Goal: Complete application form

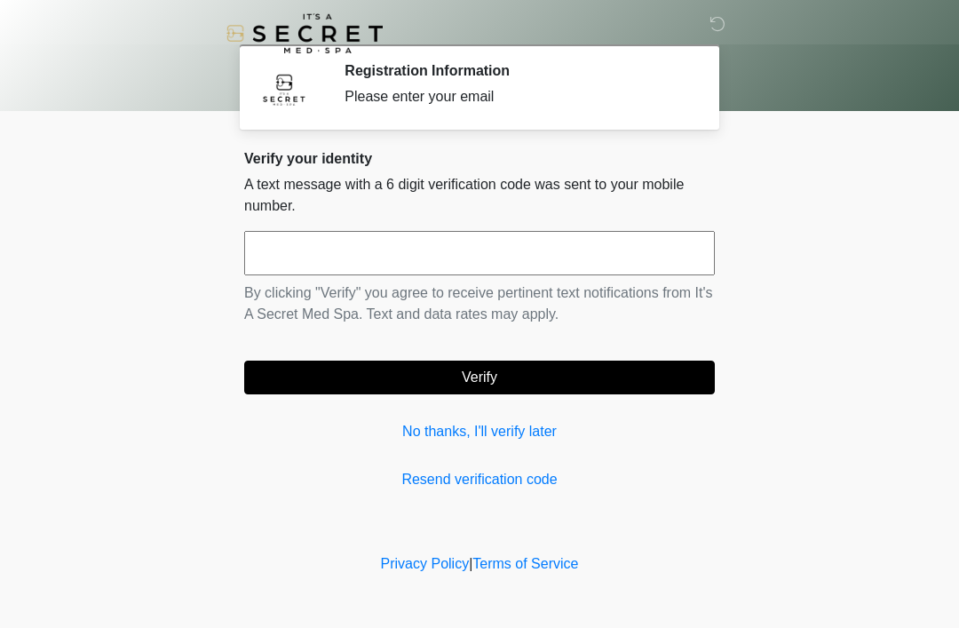
click at [451, 250] on input "text" at bounding box center [479, 253] width 471 height 44
type input "******"
click at [523, 380] on button "Verify" at bounding box center [479, 378] width 471 height 34
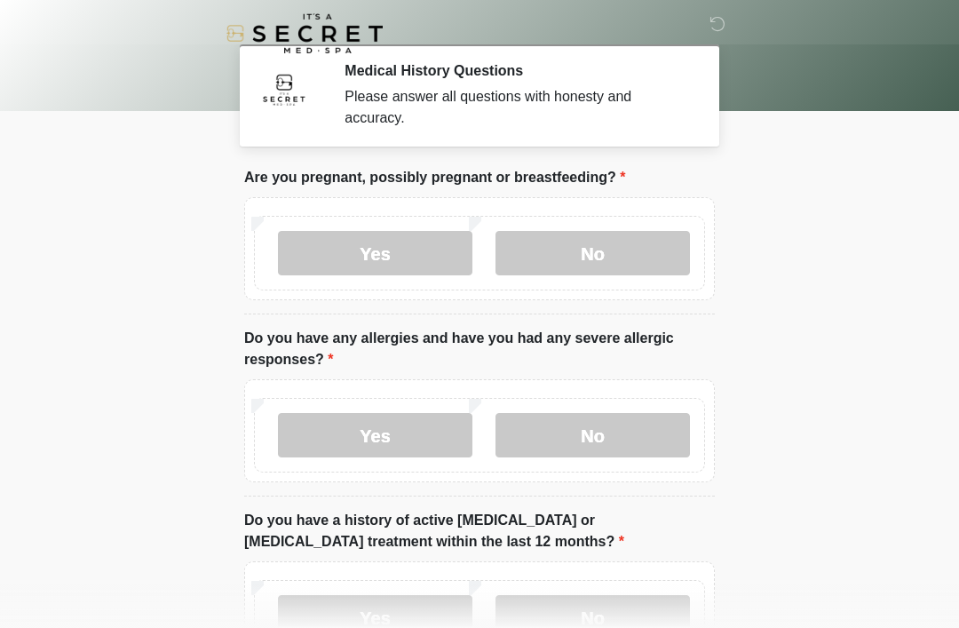
click at [635, 256] on label "No" at bounding box center [593, 253] width 195 height 44
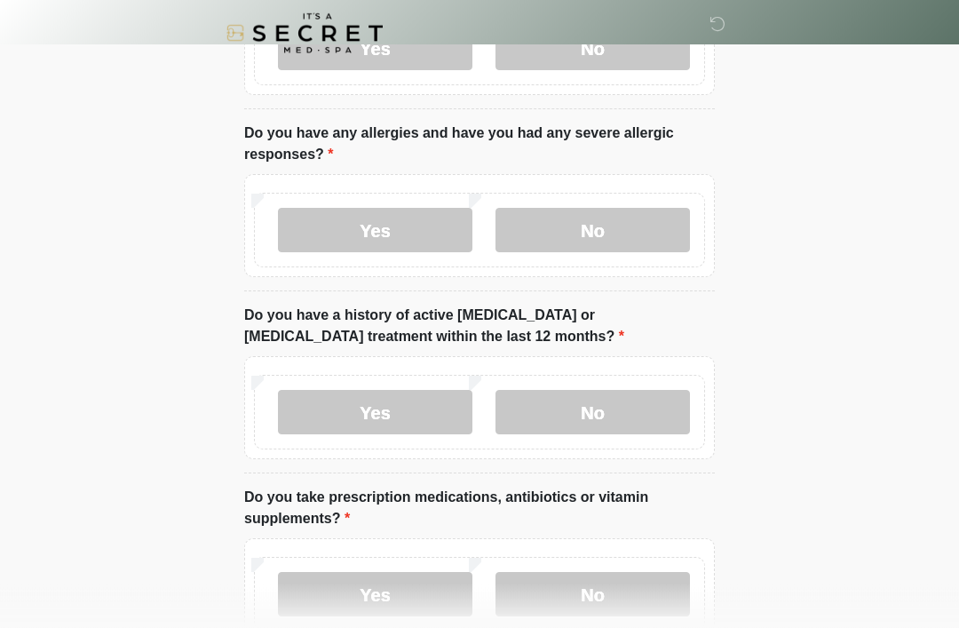
click at [615, 234] on label "No" at bounding box center [593, 231] width 195 height 44
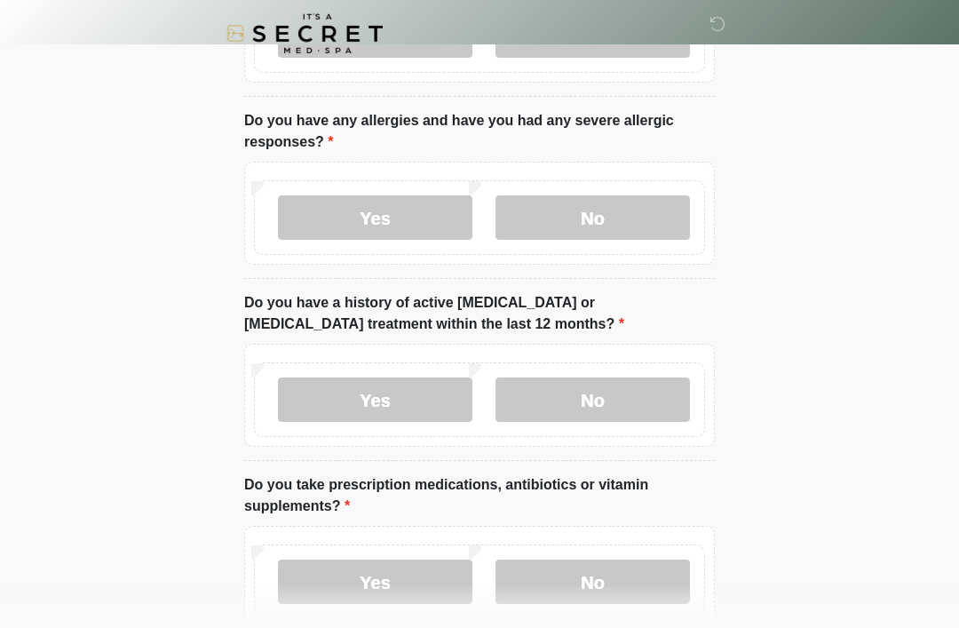
scroll to position [211, 0]
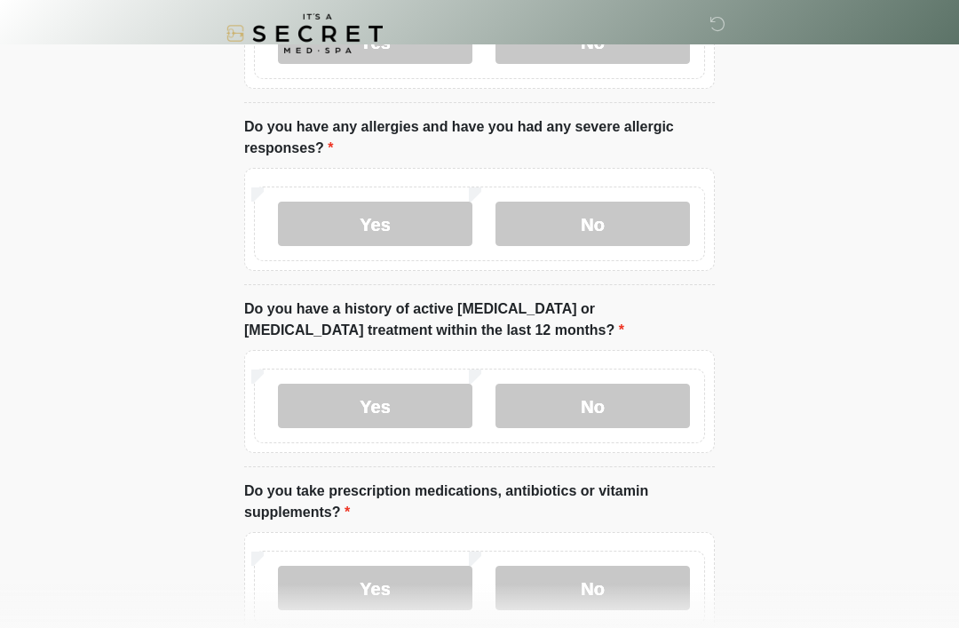
click at [412, 215] on label "Yes" at bounding box center [375, 224] width 195 height 44
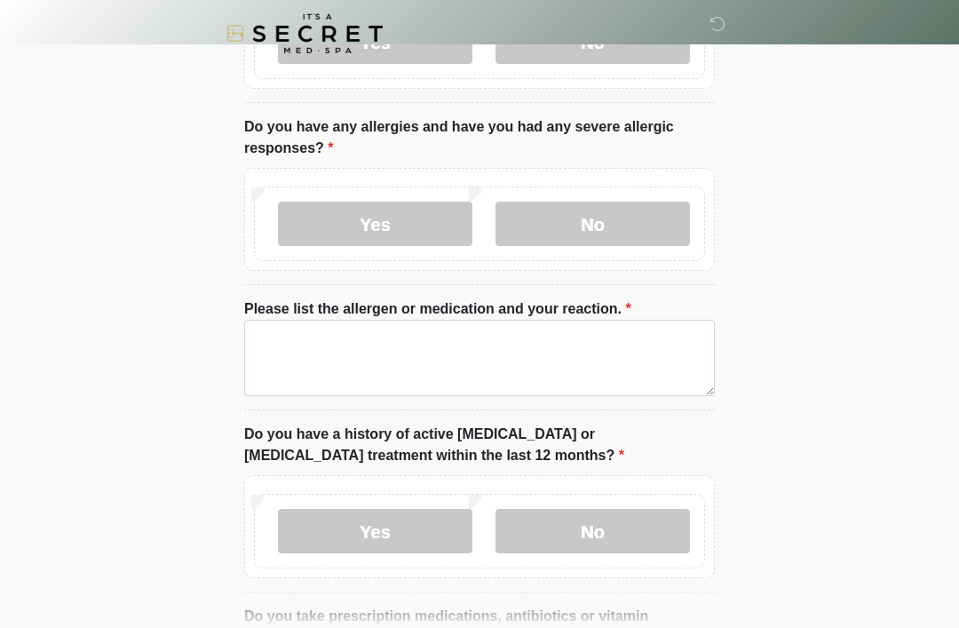
click at [646, 214] on label "No" at bounding box center [593, 224] width 195 height 44
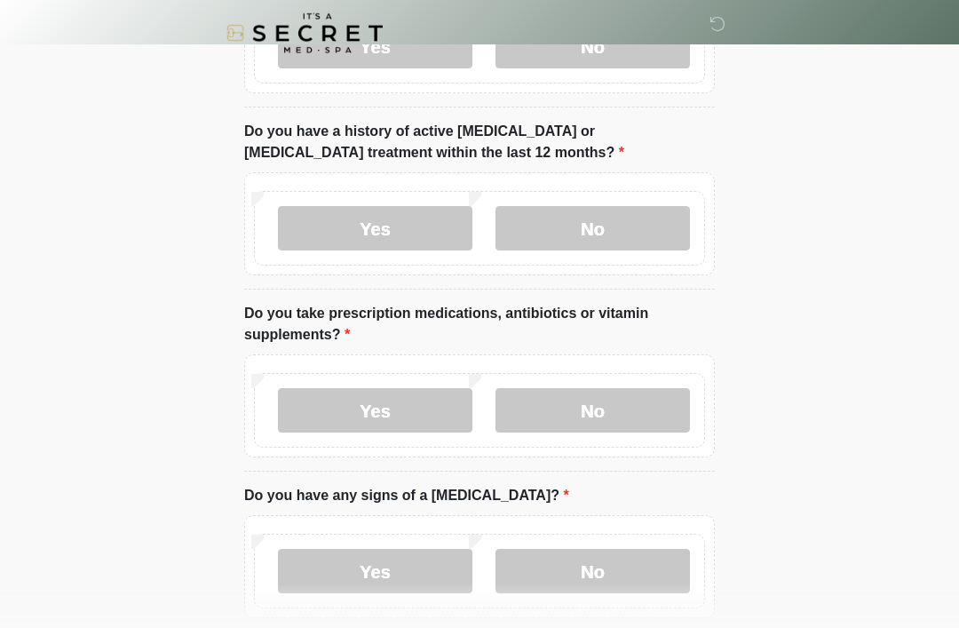
scroll to position [389, 0]
click at [638, 227] on label "No" at bounding box center [593, 228] width 195 height 44
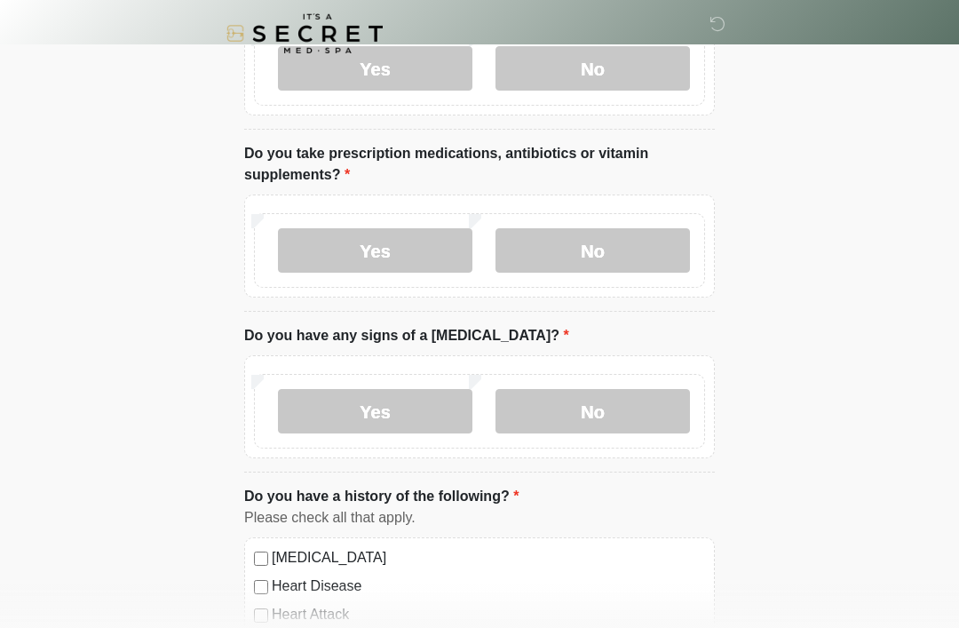
scroll to position [555, 0]
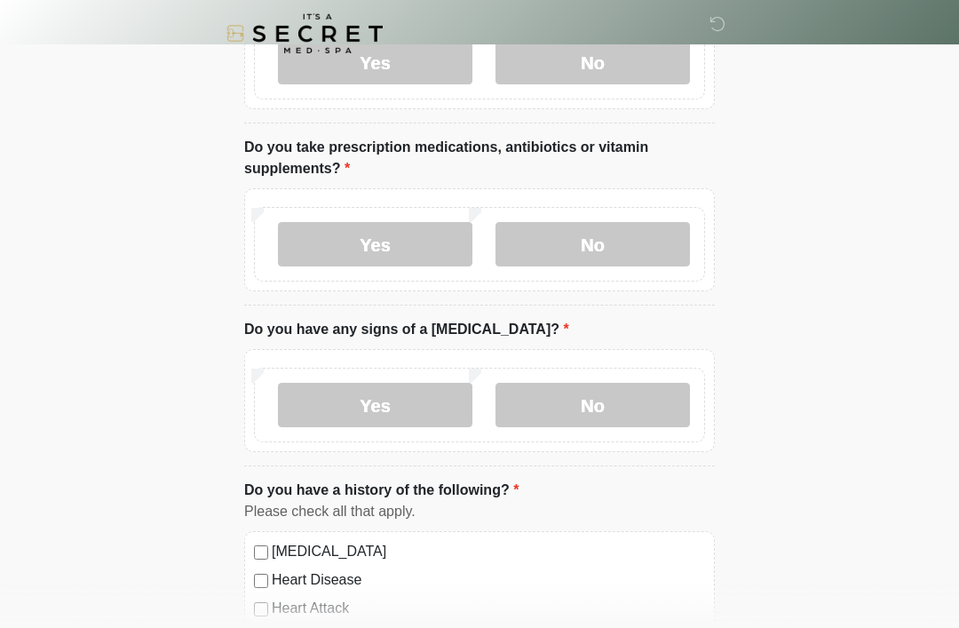
click at [412, 229] on label "Yes" at bounding box center [375, 244] width 195 height 44
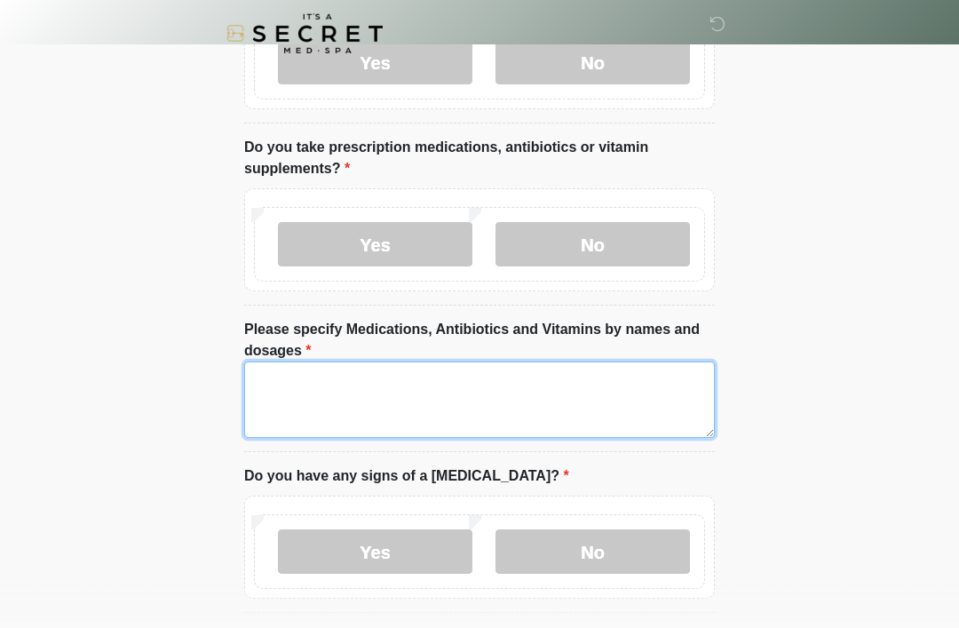
click at [575, 382] on textarea "Please specify Medications, Antibiotics and Vitamins by names and dosages" at bounding box center [479, 399] width 471 height 76
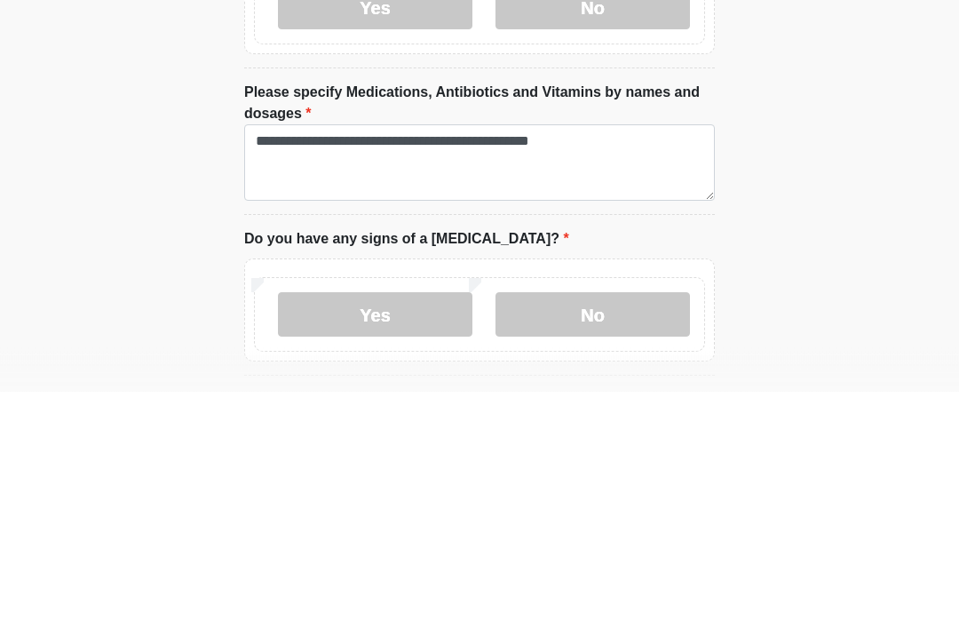
scroll to position [792, 0]
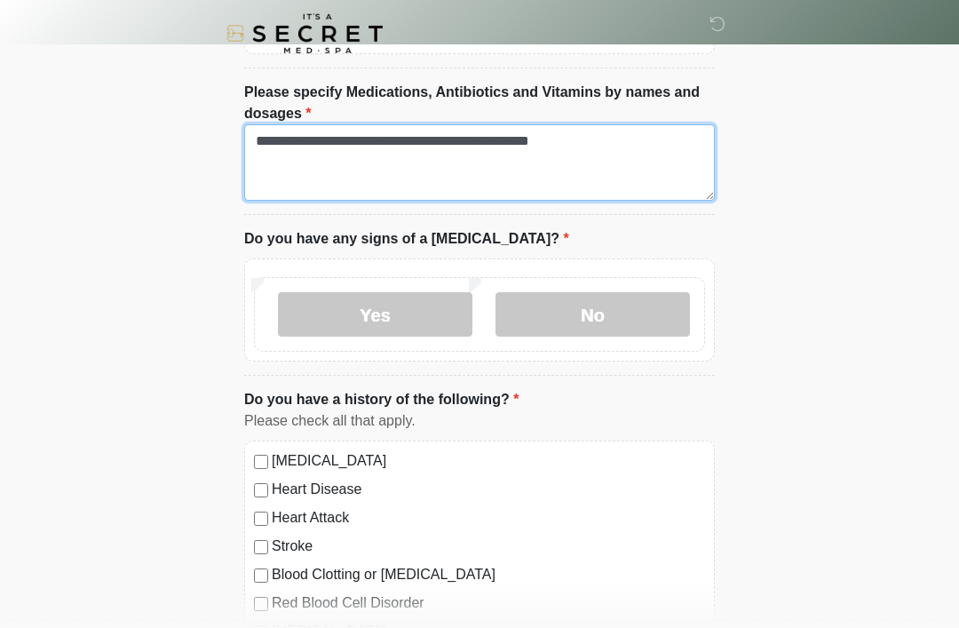
type textarea "**********"
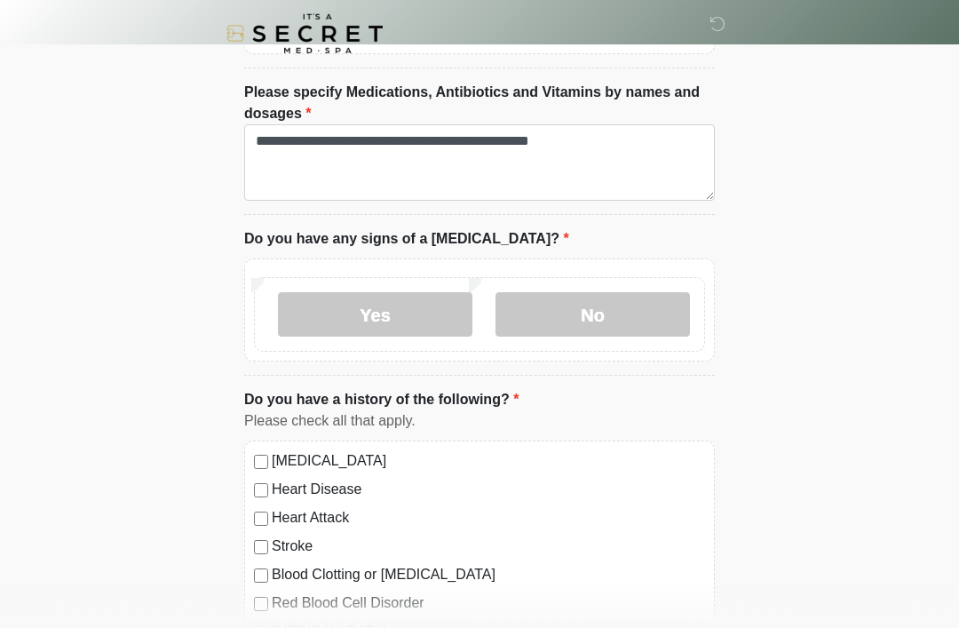
click at [623, 311] on label "No" at bounding box center [593, 314] width 195 height 44
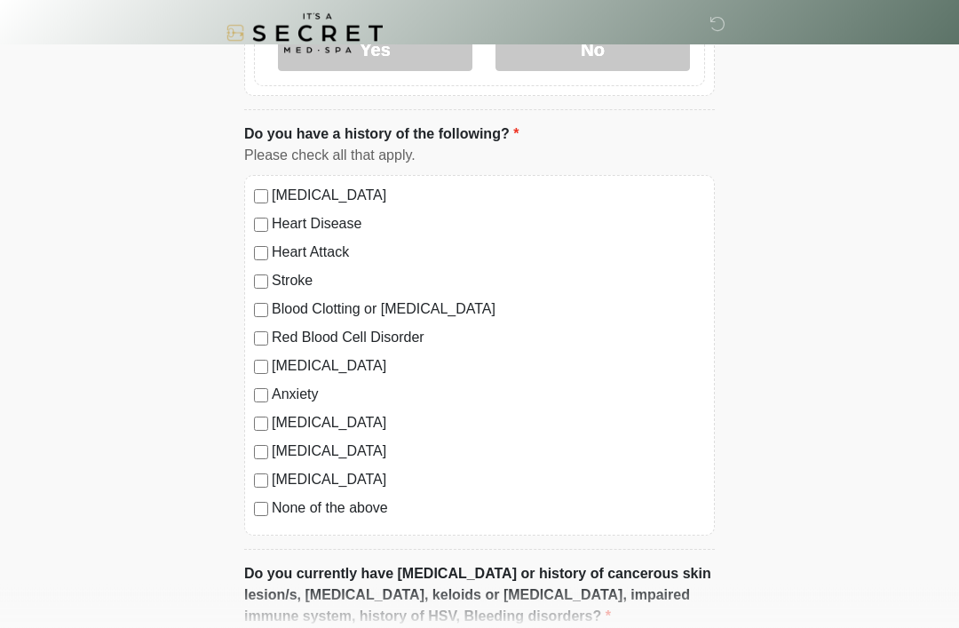
scroll to position [1062, 0]
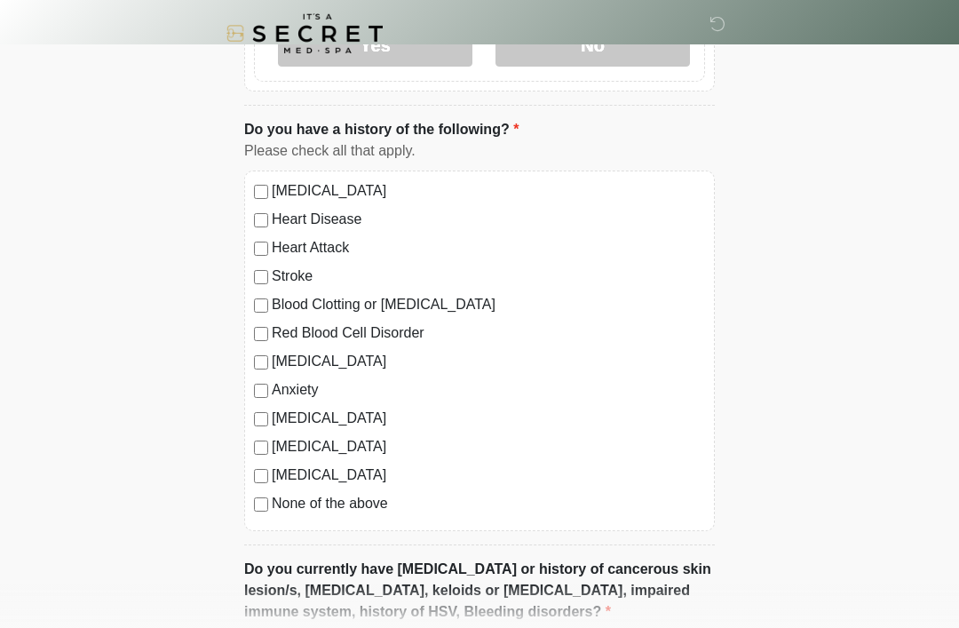
click at [260, 376] on div "High Blood Pressure Heart Disease Heart Attack Stroke Blood Clotting or Bleedin…" at bounding box center [479, 351] width 471 height 361
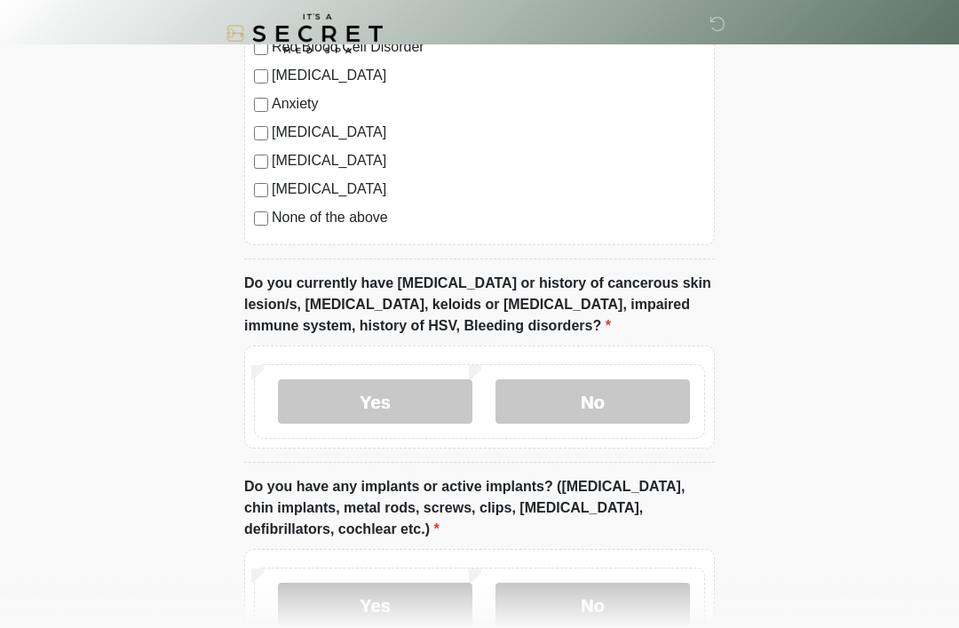
scroll to position [1355, 0]
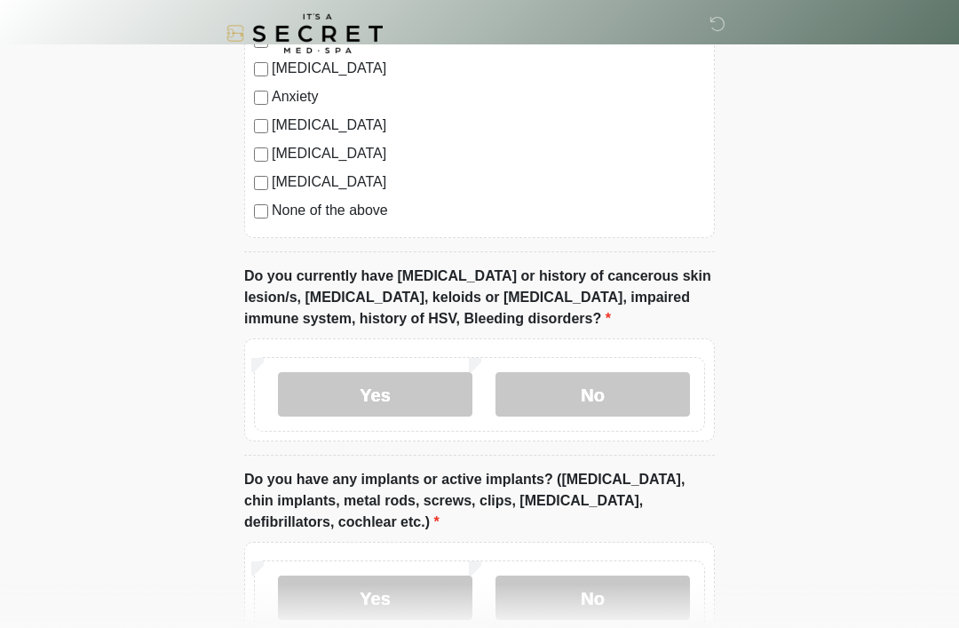
click at [637, 393] on label "No" at bounding box center [593, 394] width 195 height 44
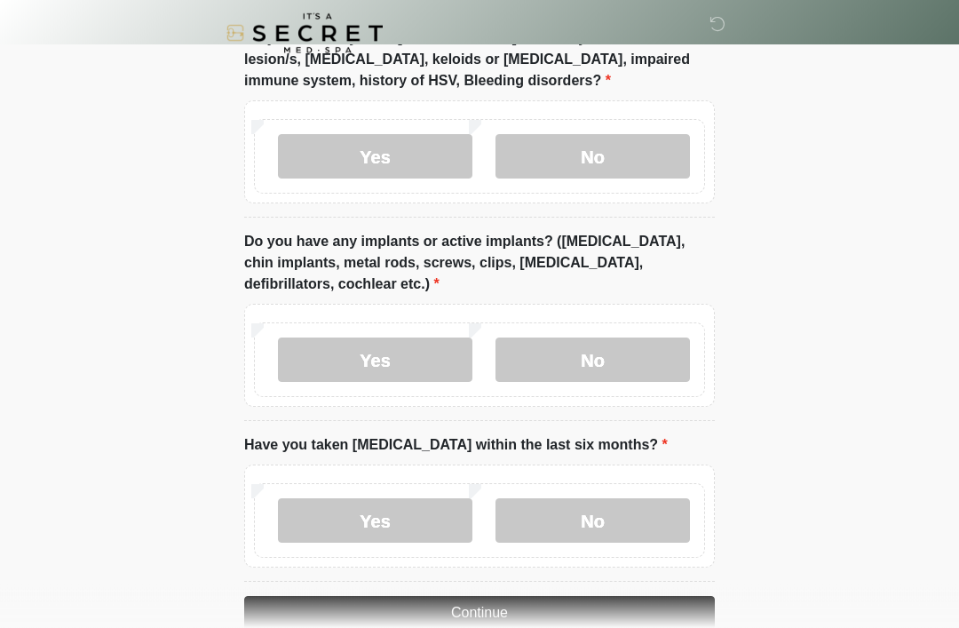
scroll to position [1630, 0]
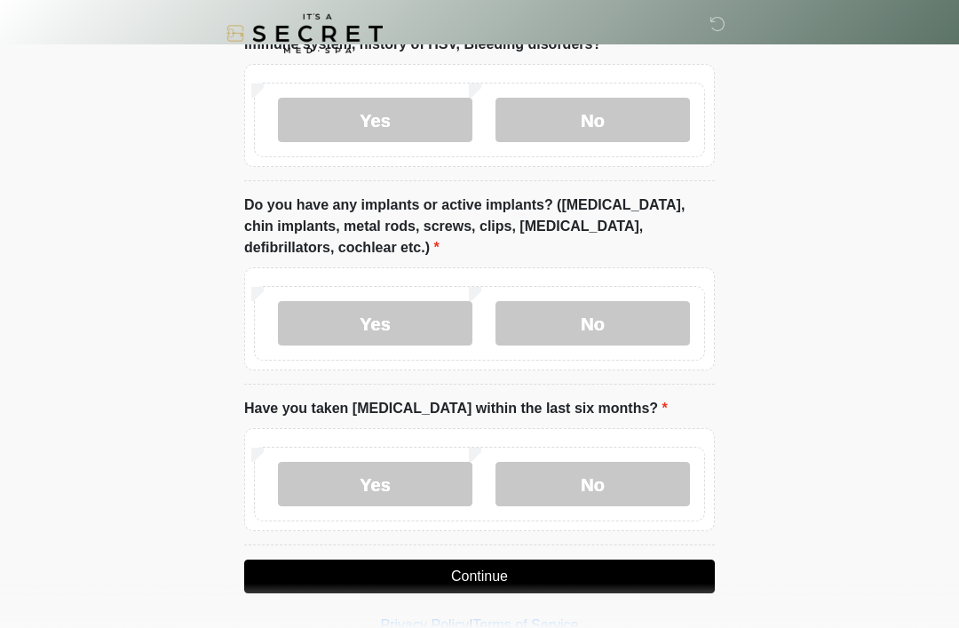
click at [608, 306] on label "No" at bounding box center [593, 323] width 195 height 44
click at [633, 473] on label "No" at bounding box center [593, 484] width 195 height 44
click at [551, 569] on button "Continue" at bounding box center [479, 577] width 471 height 34
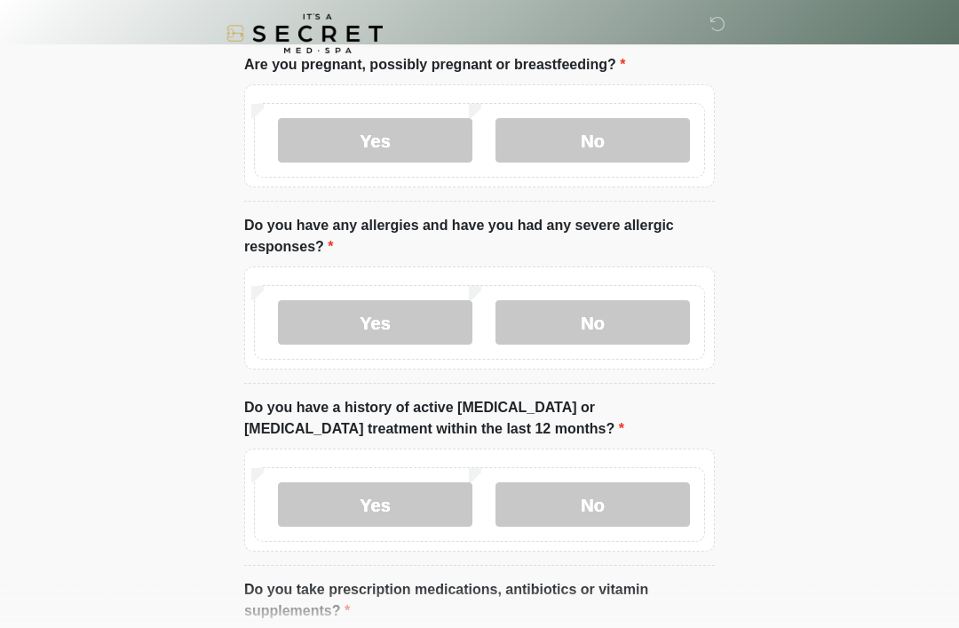
scroll to position [0, 0]
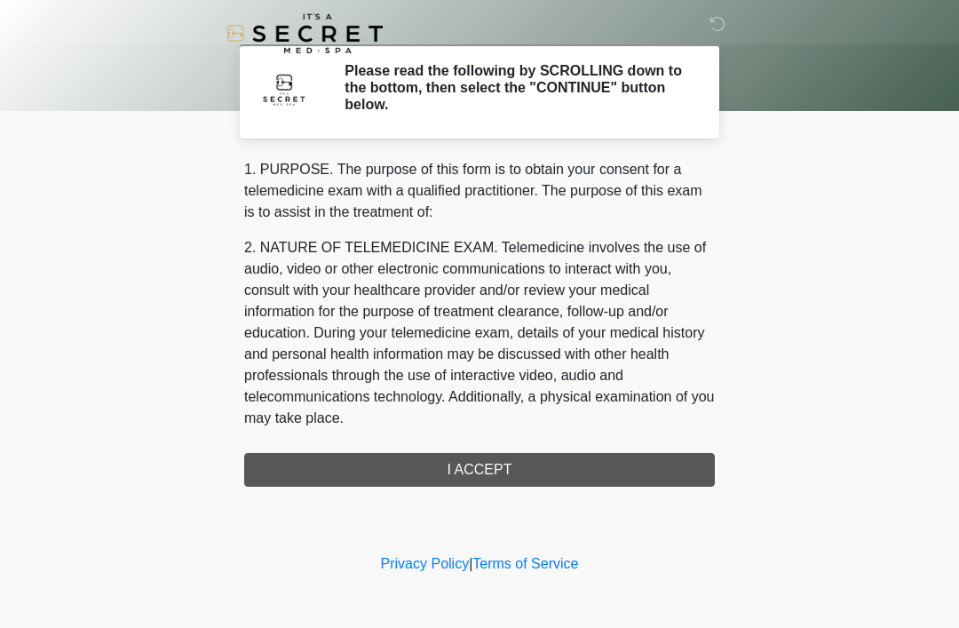
click at [527, 462] on div "1. PURPOSE. The purpose of this form is to obtain your consent for a telemedici…" at bounding box center [479, 323] width 471 height 328
click at [518, 463] on div "1. PURPOSE. The purpose of this form is to obtain your consent for a telemedici…" at bounding box center [479, 323] width 471 height 328
click at [489, 485] on div "1. PURPOSE. The purpose of this form is to obtain your consent for a telemedici…" at bounding box center [479, 323] width 471 height 328
click at [489, 484] on div "1. PURPOSE. The purpose of this form is to obtain your consent for a telemedici…" at bounding box center [479, 323] width 471 height 328
click at [532, 481] on div "1. PURPOSE. The purpose of this form is to obtain your consent for a telemedici…" at bounding box center [479, 323] width 471 height 328
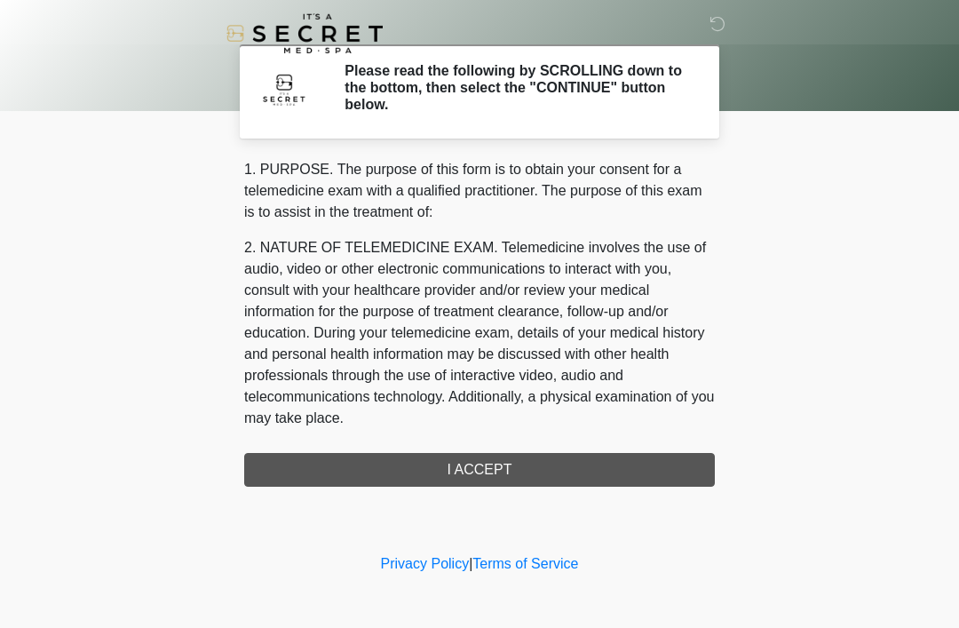
click at [532, 481] on div "1. PURPOSE. The purpose of this form is to obtain your consent for a telemedici…" at bounding box center [479, 323] width 471 height 328
click at [496, 477] on div "1. PURPOSE. The purpose of this form is to obtain your consent for a telemedici…" at bounding box center [479, 323] width 471 height 328
click at [498, 465] on div "1. PURPOSE. The purpose of this form is to obtain your consent for a telemedici…" at bounding box center [479, 323] width 471 height 328
click at [520, 469] on div "1. PURPOSE. The purpose of this form is to obtain your consent for a telemedici…" at bounding box center [479, 323] width 471 height 328
click at [487, 458] on div "1. PURPOSE. The purpose of this form is to obtain your consent for a telemedici…" at bounding box center [479, 323] width 471 height 328
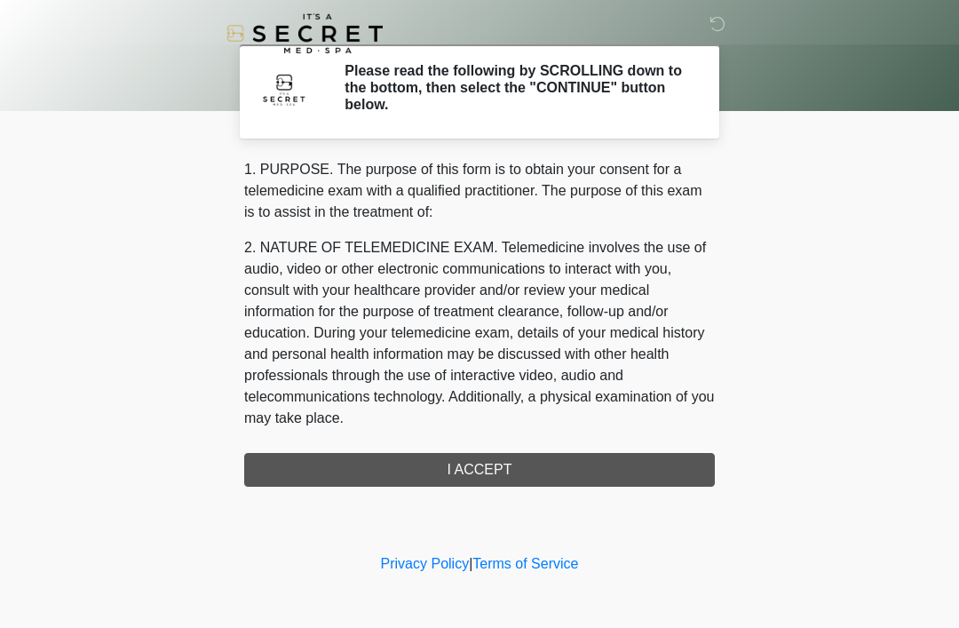
click at [485, 467] on div "1. PURPOSE. The purpose of this form is to obtain your consent for a telemedici…" at bounding box center [479, 323] width 471 height 328
click at [466, 469] on div "1. PURPOSE. The purpose of this form is to obtain your consent for a telemedici…" at bounding box center [479, 323] width 471 height 328
click at [465, 468] on div "1. PURPOSE. The purpose of this form is to obtain your consent for a telemedici…" at bounding box center [479, 323] width 471 height 328
click at [671, 83] on h2 "Please read the following by SCROLLING down to the bottom, then select the "CON…" at bounding box center [517, 88] width 344 height 52
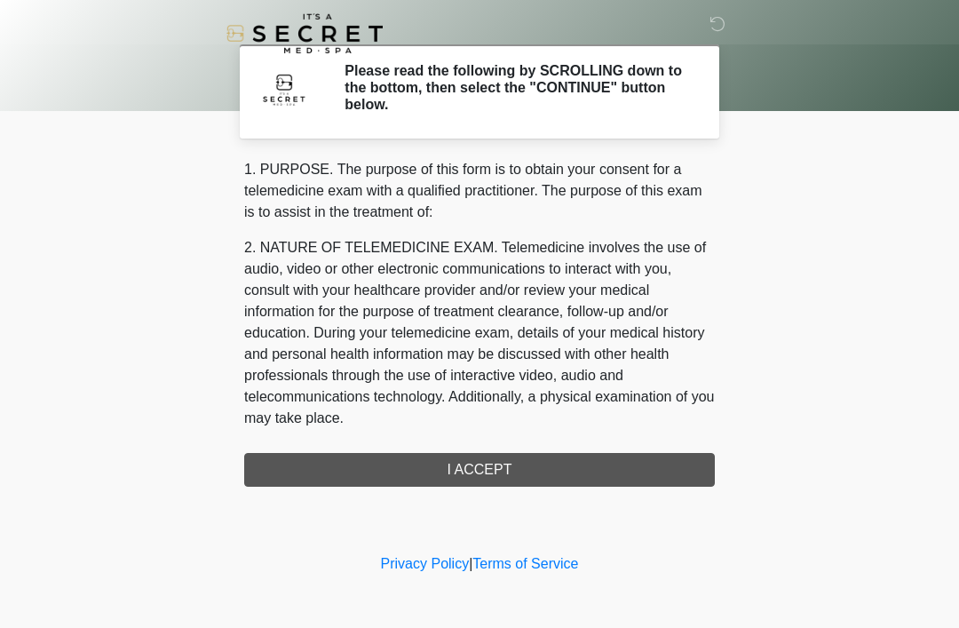
click at [671, 83] on h2 "Please read the following by SCROLLING down to the bottom, then select the "CON…" at bounding box center [517, 88] width 344 height 52
click at [509, 455] on div "1. PURPOSE. The purpose of this form is to obtain your consent for a telemedici…" at bounding box center [479, 323] width 471 height 328
click at [501, 473] on div "1. PURPOSE. The purpose of this form is to obtain your consent for a telemedici…" at bounding box center [479, 323] width 471 height 328
click at [500, 473] on div "1. PURPOSE. The purpose of this form is to obtain your consent for a telemedici…" at bounding box center [479, 323] width 471 height 328
click at [474, 453] on div "1. PURPOSE. The purpose of this form is to obtain your consent for a telemedici…" at bounding box center [479, 323] width 471 height 328
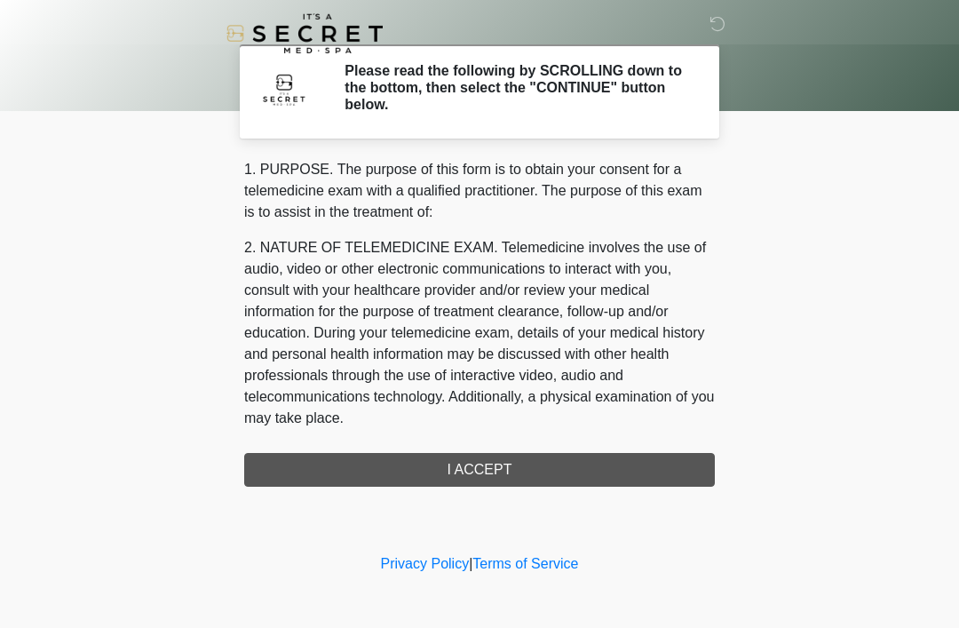
click at [474, 453] on div "1. PURPOSE. The purpose of this form is to obtain your consent for a telemedici…" at bounding box center [479, 323] width 471 height 328
click at [504, 466] on div "1. PURPOSE. The purpose of this form is to obtain your consent for a telemedici…" at bounding box center [479, 323] width 471 height 328
click at [757, 34] on nav at bounding box center [466, 33] width 959 height 67
click at [757, 33] on nav at bounding box center [466, 33] width 959 height 67
click at [487, 485] on div "1. PURPOSE. The purpose of this form is to obtain your consent for a telemedici…" at bounding box center [479, 323] width 471 height 328
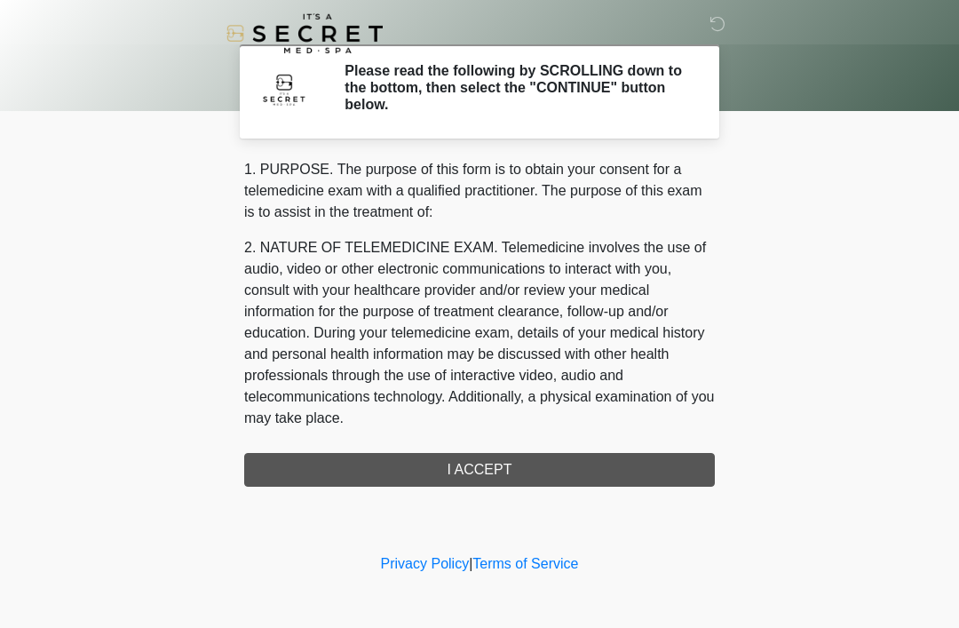
click at [487, 485] on div "1. PURPOSE. The purpose of this form is to obtain your consent for a telemedici…" at bounding box center [479, 323] width 471 height 328
click at [515, 455] on div "1. PURPOSE. The purpose of this form is to obtain your consent for a telemedici…" at bounding box center [479, 323] width 471 height 328
click at [468, 465] on div "1. PURPOSE. The purpose of this form is to obtain your consent for a telemedici…" at bounding box center [479, 323] width 471 height 328
click at [474, 464] on div "1. PURPOSE. The purpose of this form is to obtain your consent for a telemedici…" at bounding box center [479, 323] width 471 height 328
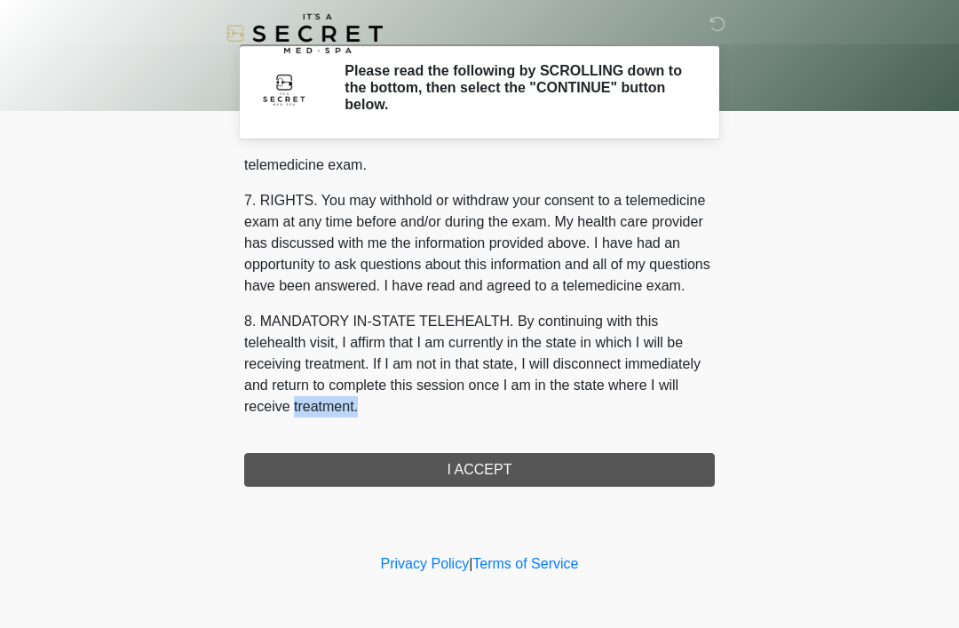
click at [415, 457] on button "I ACCEPT" at bounding box center [479, 470] width 471 height 34
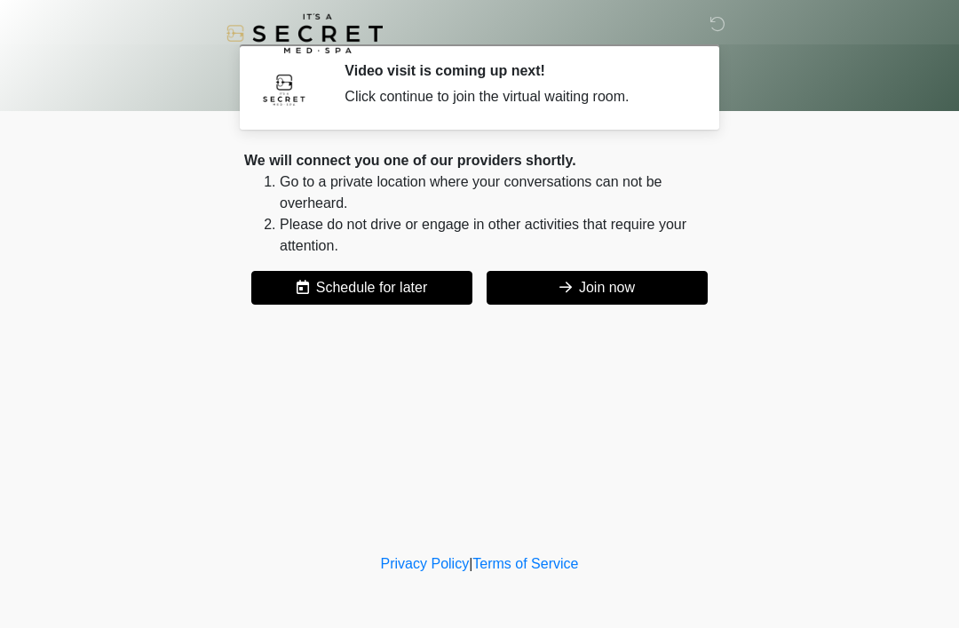
click at [647, 284] on button "Join now" at bounding box center [597, 288] width 221 height 34
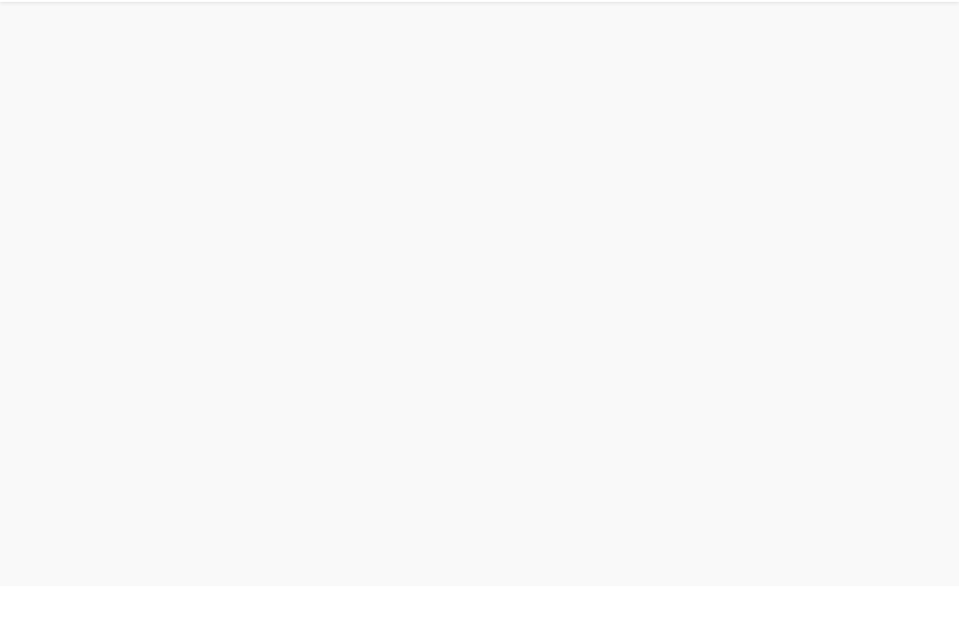
scroll to position [5, 0]
click at [624, 21] on div "It&#39;s A Secret Med Spa" at bounding box center [479, 20] width 959 height 50
